Goal: Task Accomplishment & Management: Complete application form

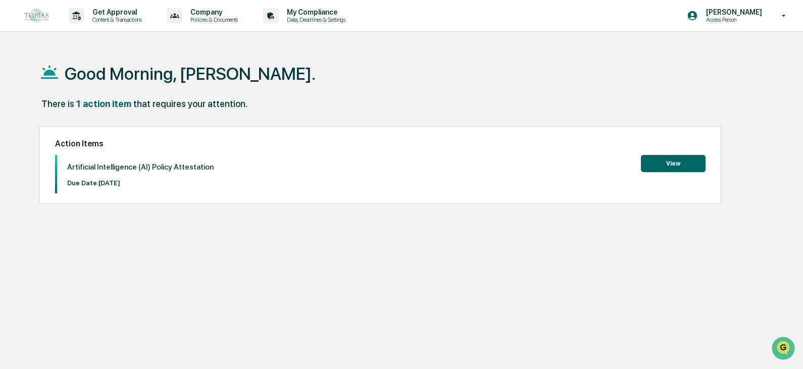
click at [692, 156] on button "View" at bounding box center [673, 163] width 65 height 17
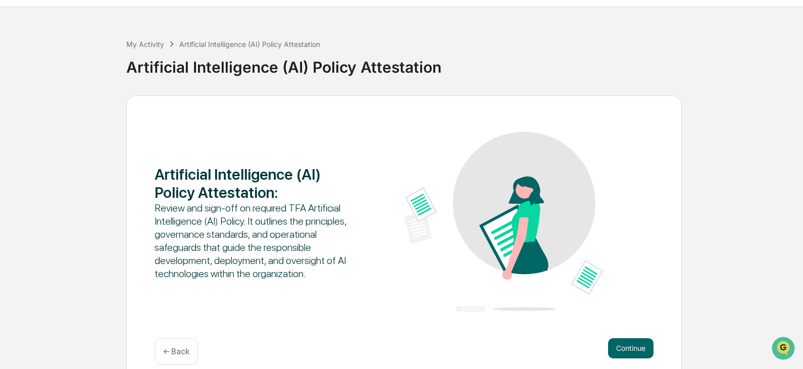
scroll to position [38, 0]
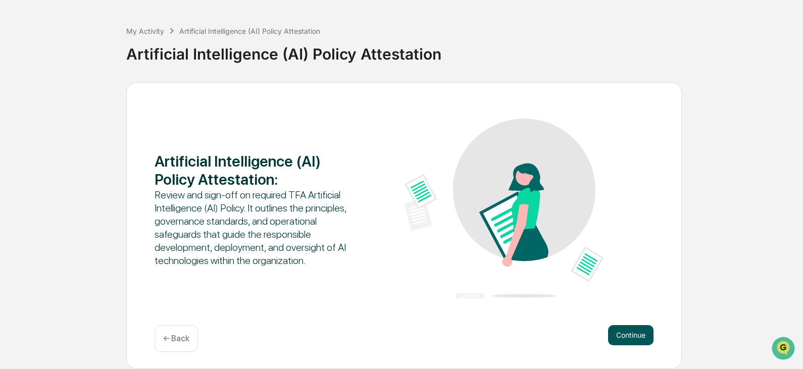
click at [625, 336] on button "Continue" at bounding box center [630, 335] width 45 height 20
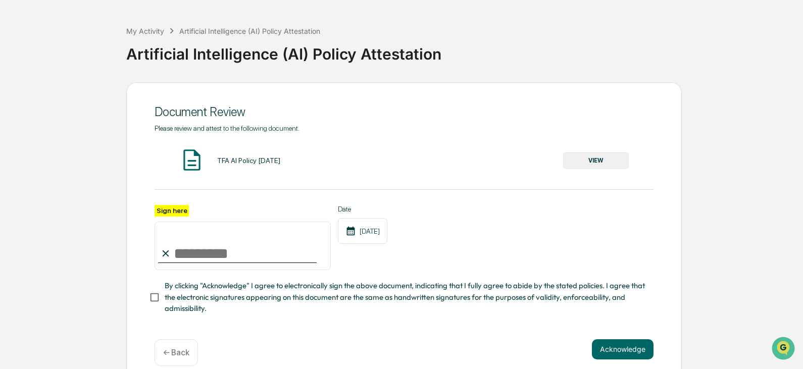
click at [203, 254] on input "Sign here" at bounding box center [243, 246] width 176 height 48
click at [184, 253] on input "**********" at bounding box center [243, 246] width 176 height 48
type input "**********"
click at [616, 356] on button "Acknowledge" at bounding box center [623, 349] width 62 height 20
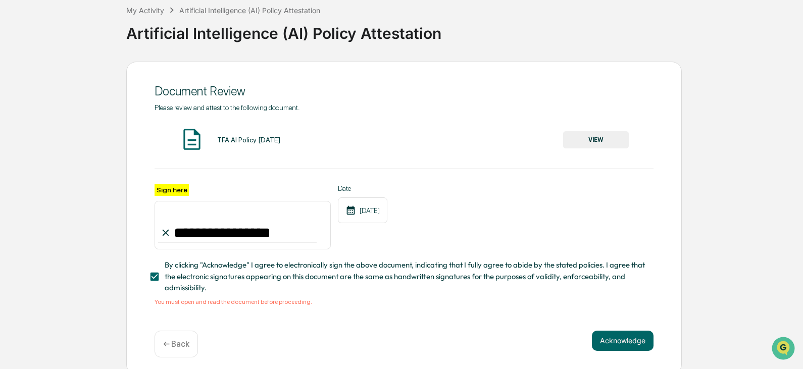
scroll to position [67, 0]
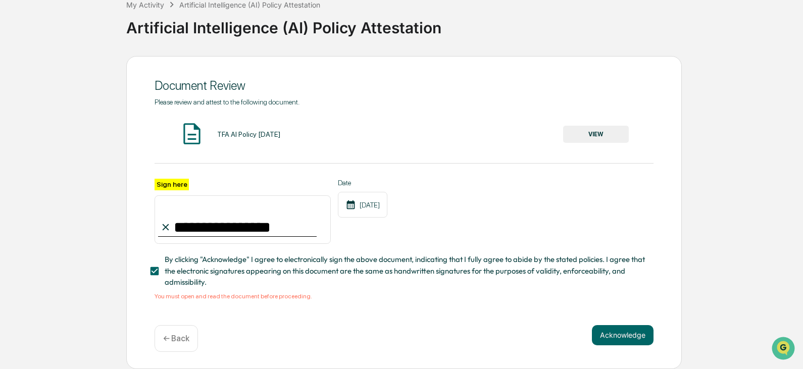
drag, startPoint x: 264, startPoint y: 128, endPoint x: 300, endPoint y: 127, distance: 35.9
click at [265, 130] on div "TFA AI Policy [DATE]" at bounding box center [248, 134] width 63 height 8
click at [600, 131] on button "VIEW" at bounding box center [596, 134] width 66 height 17
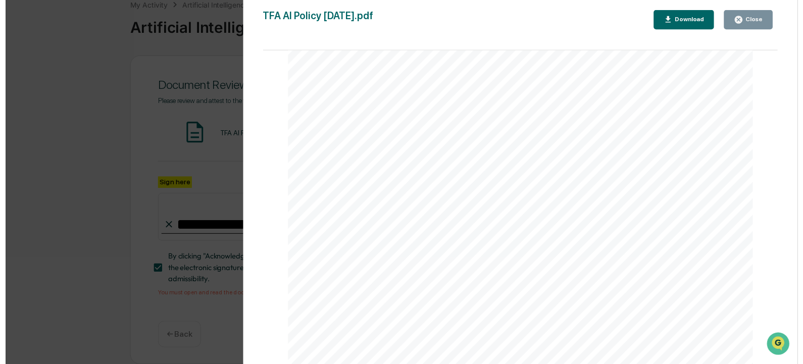
scroll to position [2889, 0]
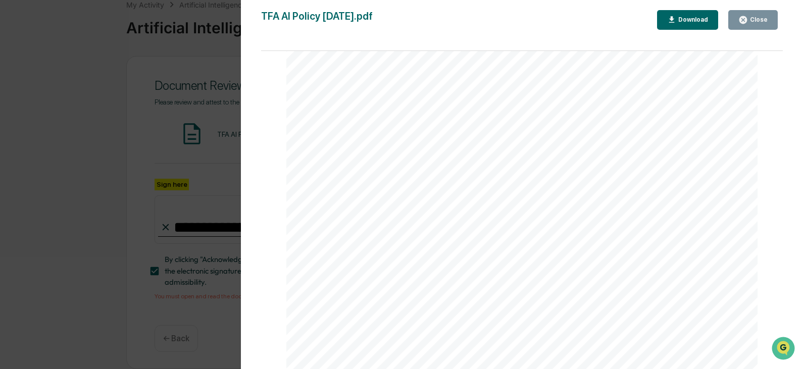
click at [748, 24] on icon "button" at bounding box center [743, 20] width 10 height 10
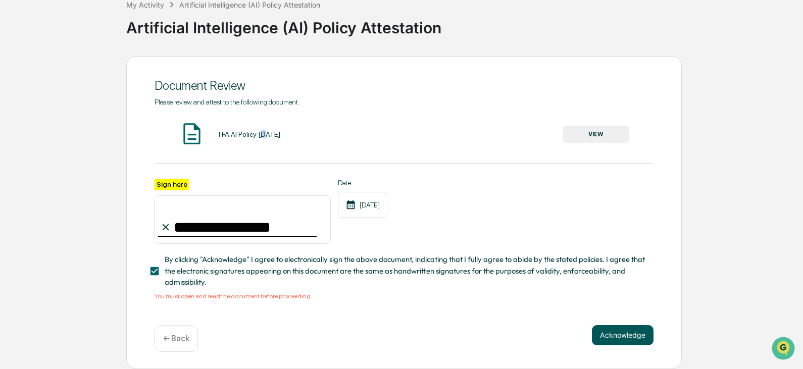
click at [620, 340] on button "Acknowledge" at bounding box center [623, 335] width 62 height 20
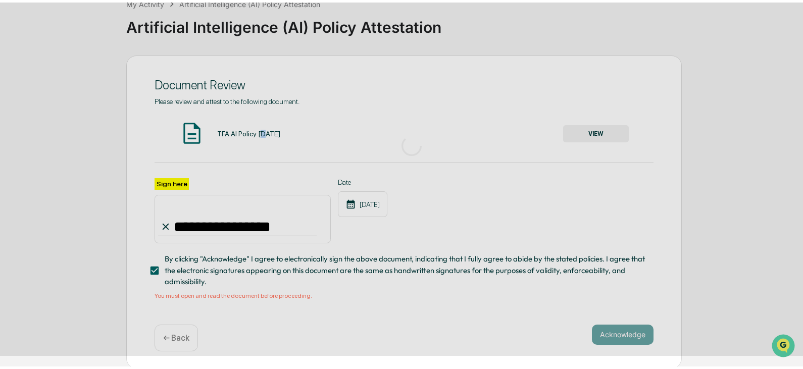
scroll to position [38, 0]
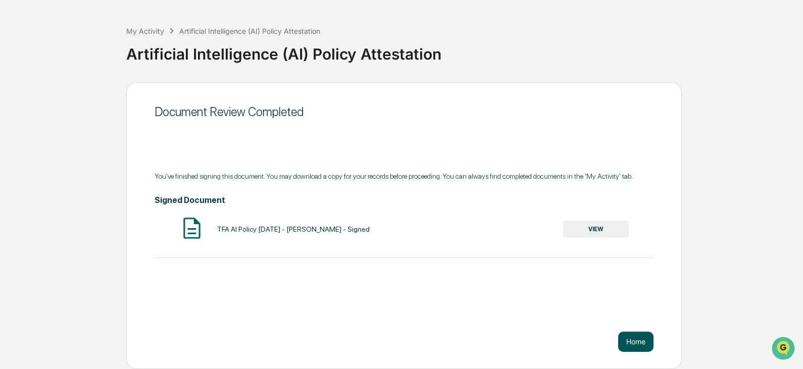
click at [631, 346] on button "Home" at bounding box center [635, 342] width 35 height 20
